Goal: Transaction & Acquisition: Purchase product/service

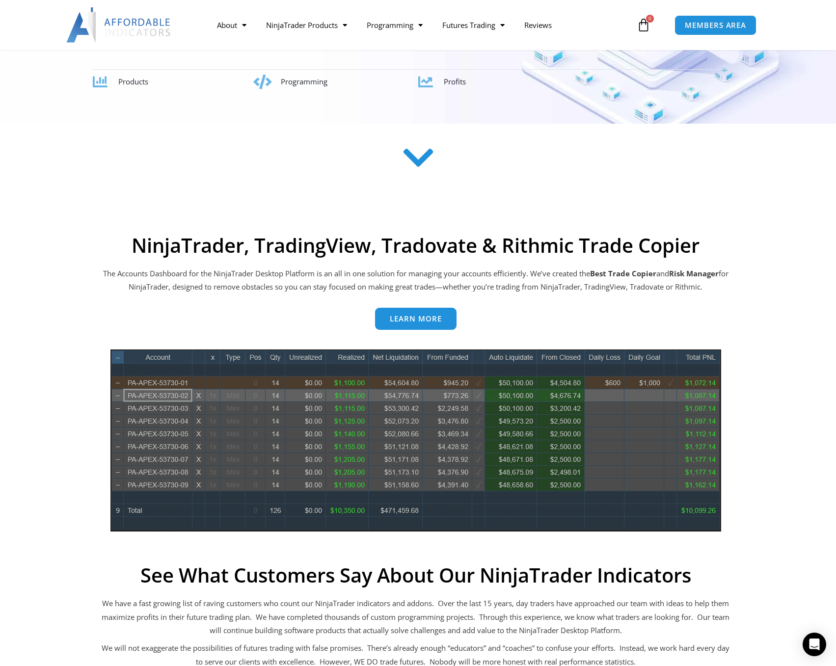
scroll to position [245, 0]
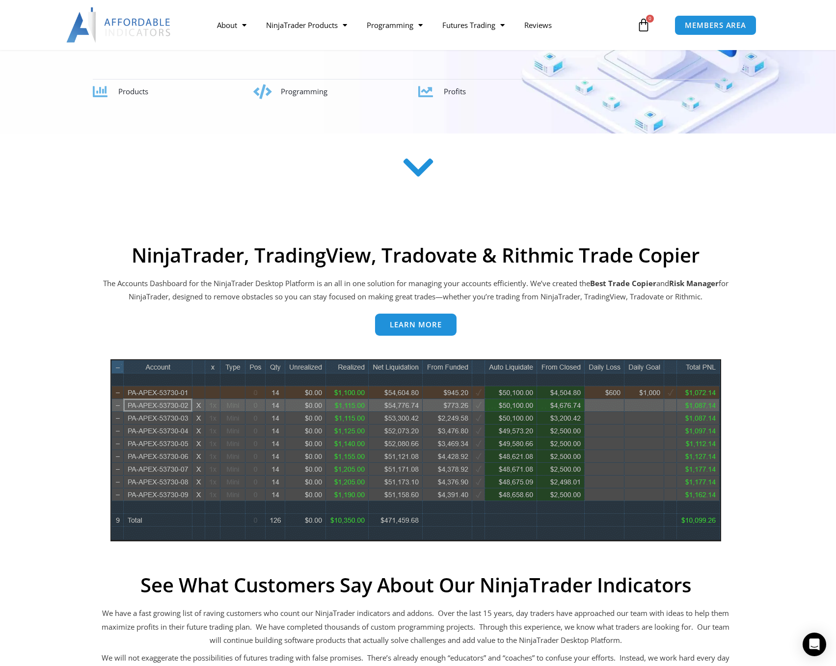
click at [414, 323] on span "Learn more" at bounding box center [416, 324] width 52 height 7
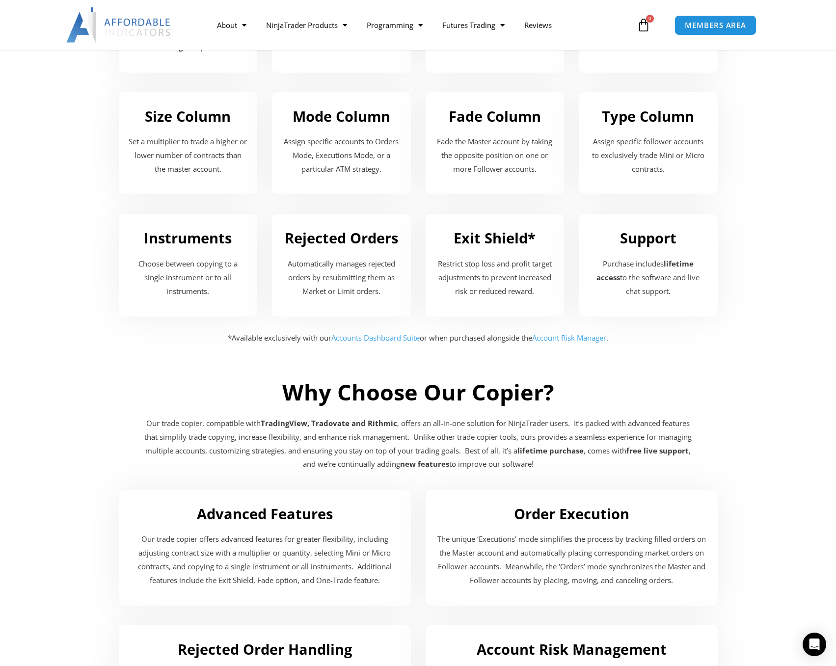
scroll to position [1472, 0]
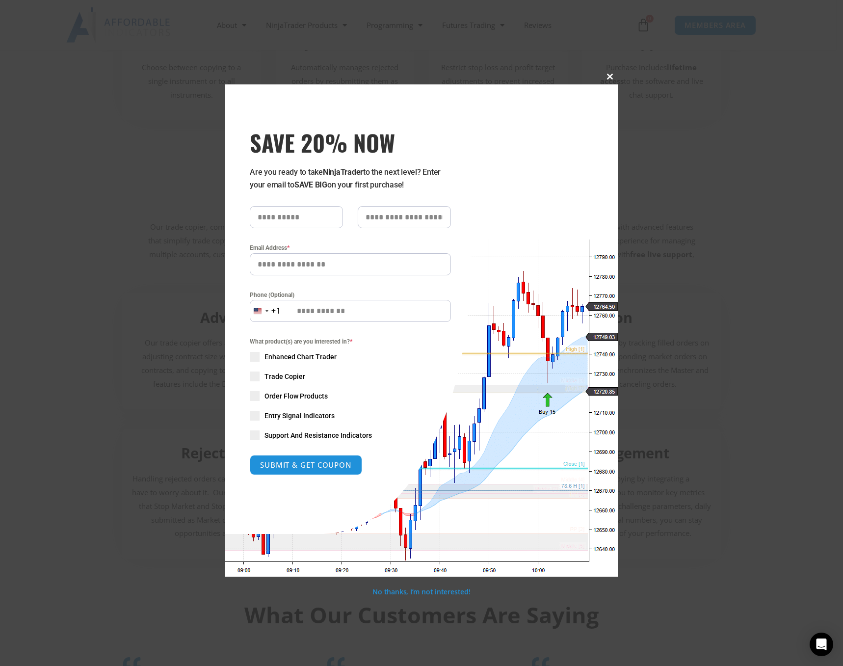
click at [611, 75] on span at bounding box center [610, 77] width 16 height 6
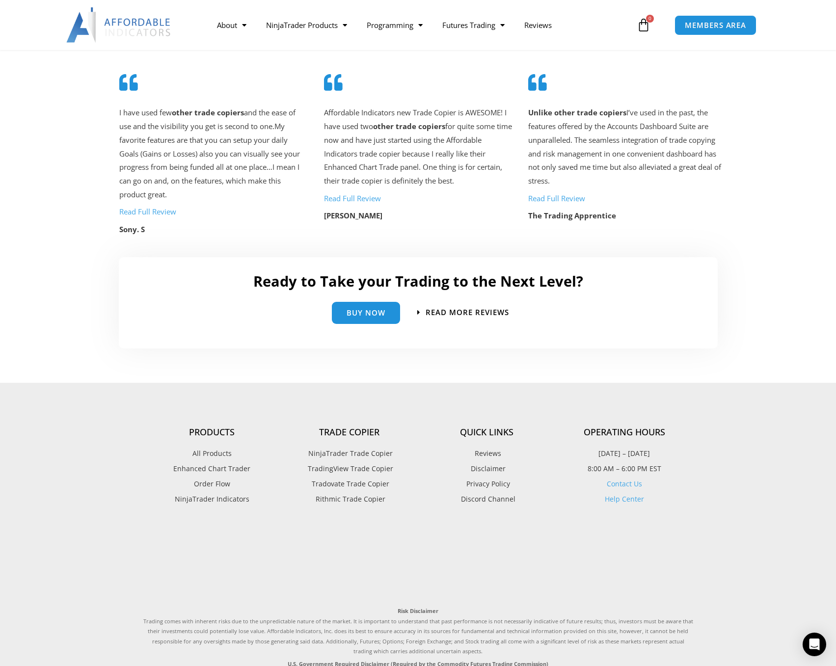
scroll to position [2054, 0]
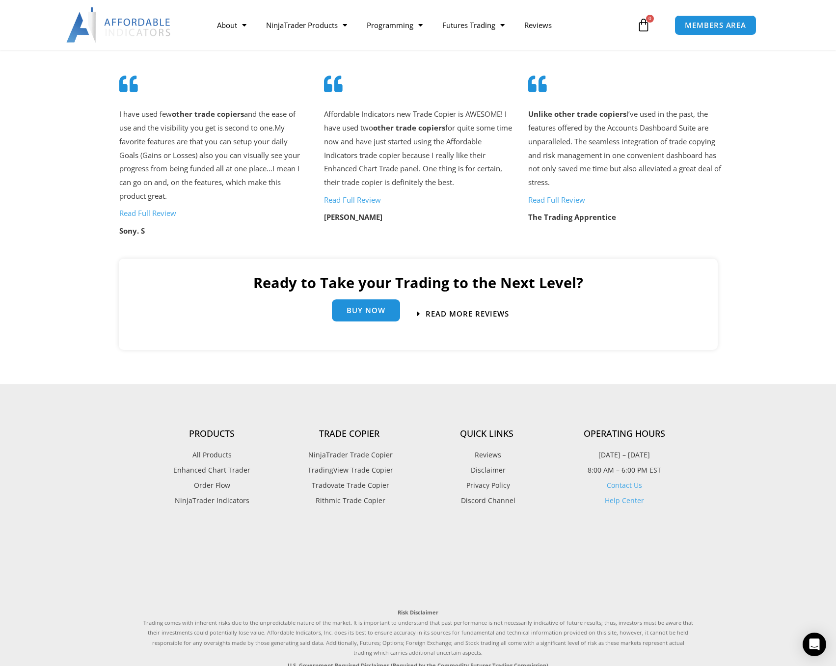
click at [372, 312] on span "Buy Now" at bounding box center [365, 310] width 39 height 7
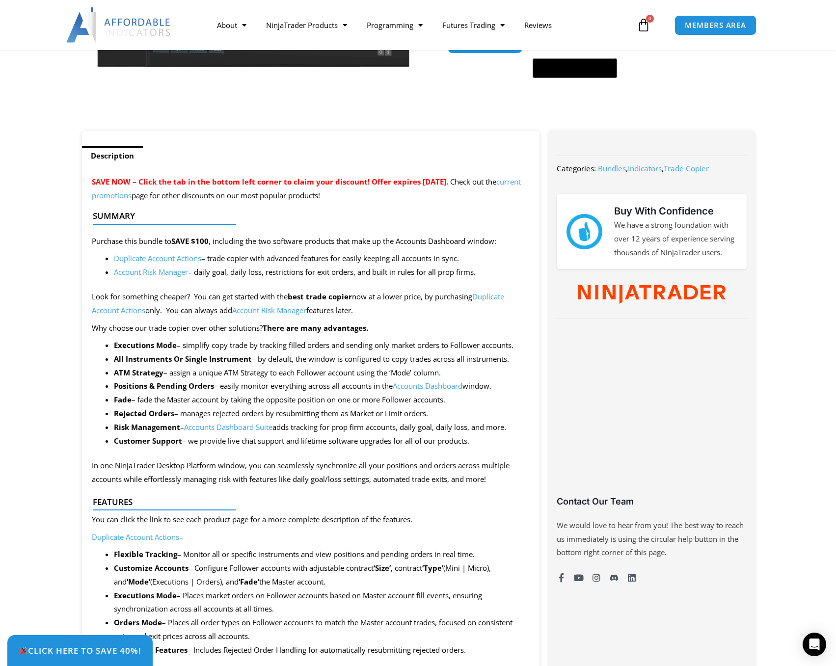
scroll to position [294, 0]
